Goal: Transaction & Acquisition: Purchase product/service

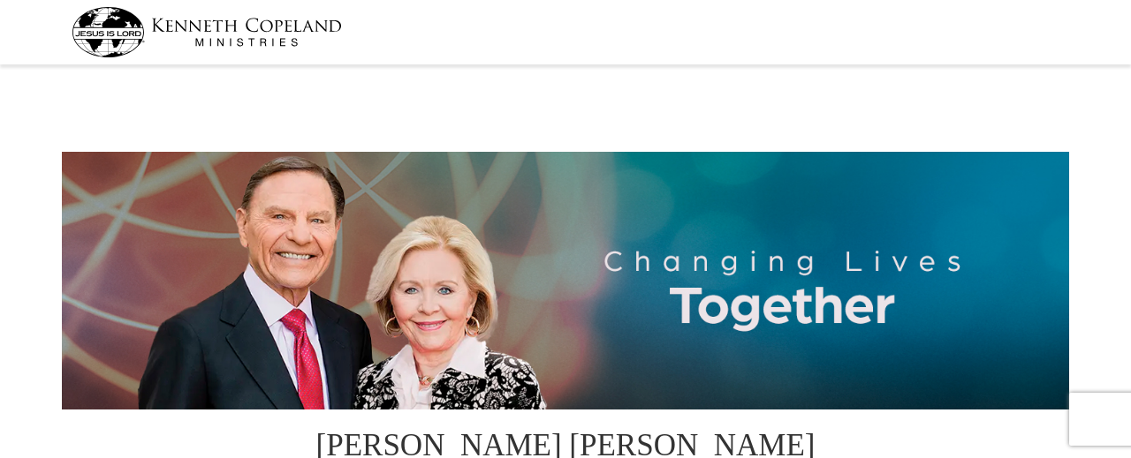
select select "WV"
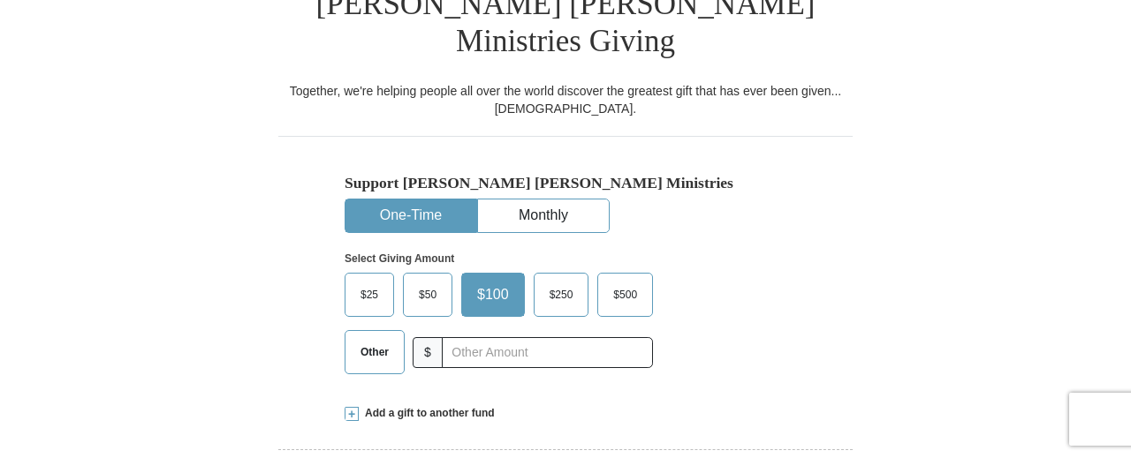
click at [432, 282] on span "$50" at bounding box center [427, 295] width 35 height 26
click at [0, 0] on input "$50" at bounding box center [0, 0] width 0 height 0
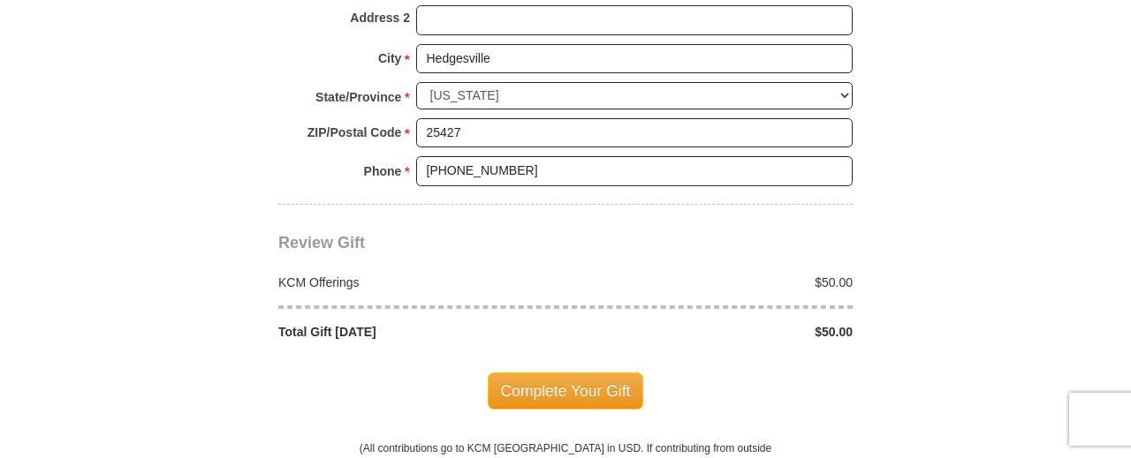
scroll to position [1502, 0]
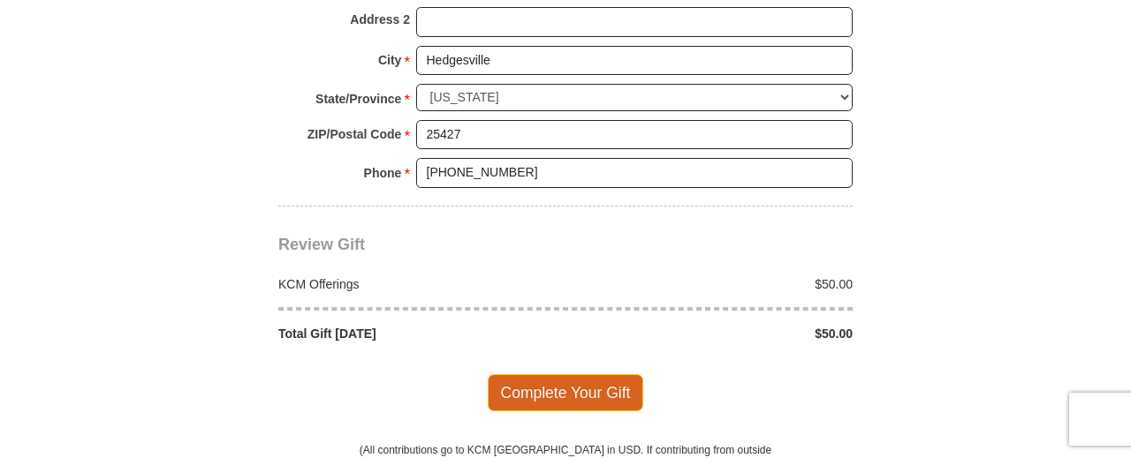
click at [591, 374] on span "Complete Your Gift" at bounding box center [566, 392] width 156 height 37
